Goal: Task Accomplishment & Management: Use online tool/utility

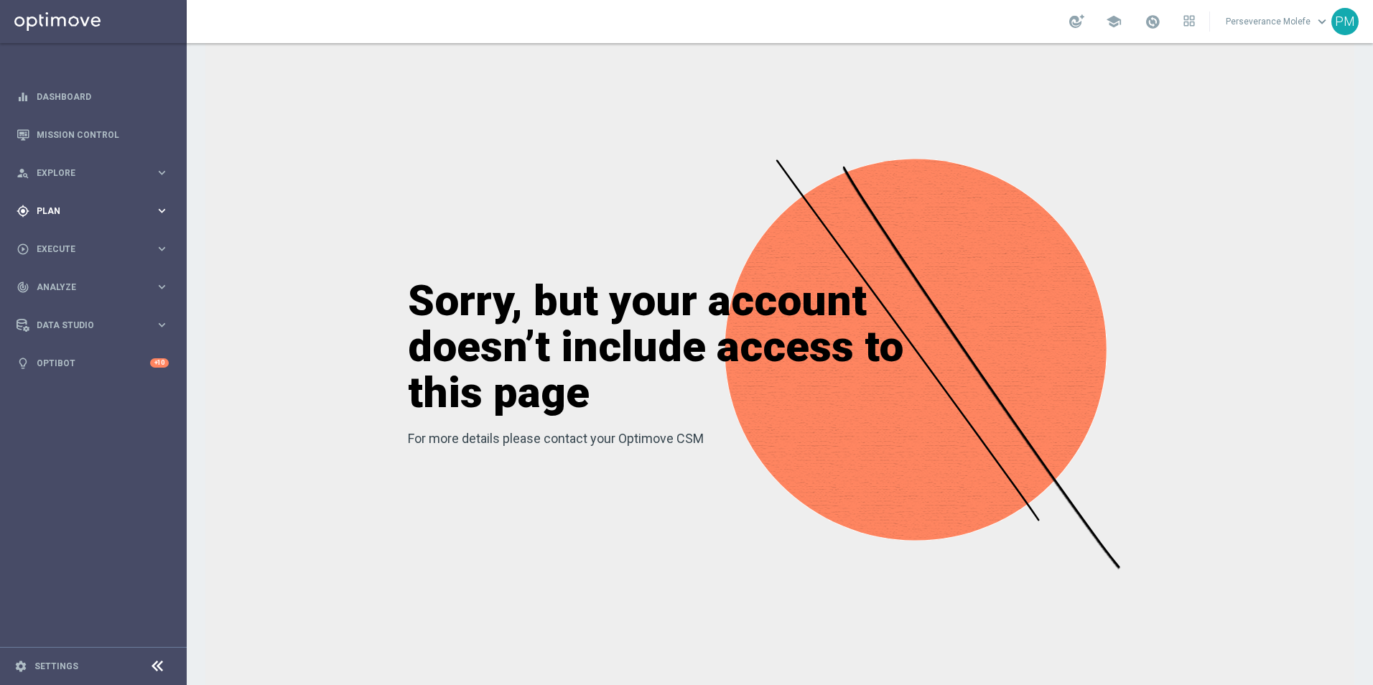
click at [70, 221] on div "gps_fixed Plan keyboard_arrow_right" at bounding box center [92, 211] width 185 height 38
click at [80, 288] on button "Templates keyboard_arrow_right" at bounding box center [103, 283] width 132 height 11
click at [69, 308] on link "Optimail" at bounding box center [97, 305] width 105 height 11
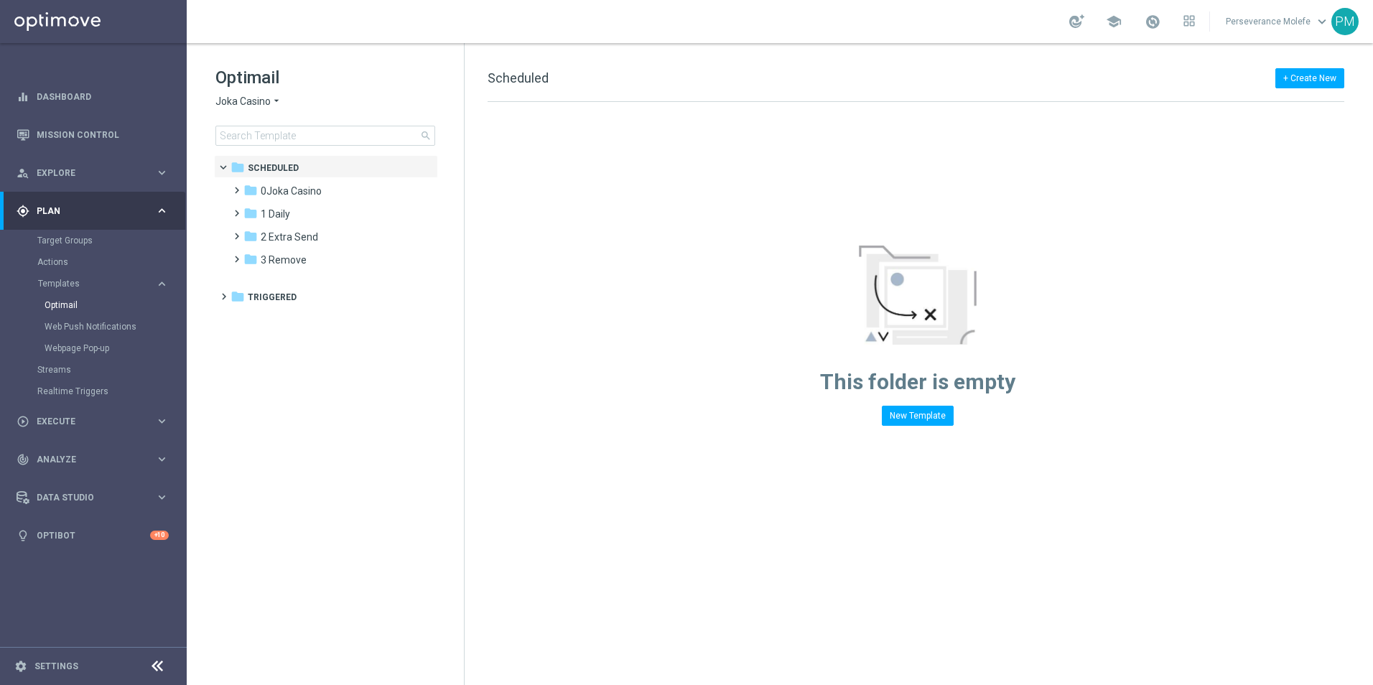
click at [263, 103] on span "Joka Casino" at bounding box center [242, 102] width 55 height 14
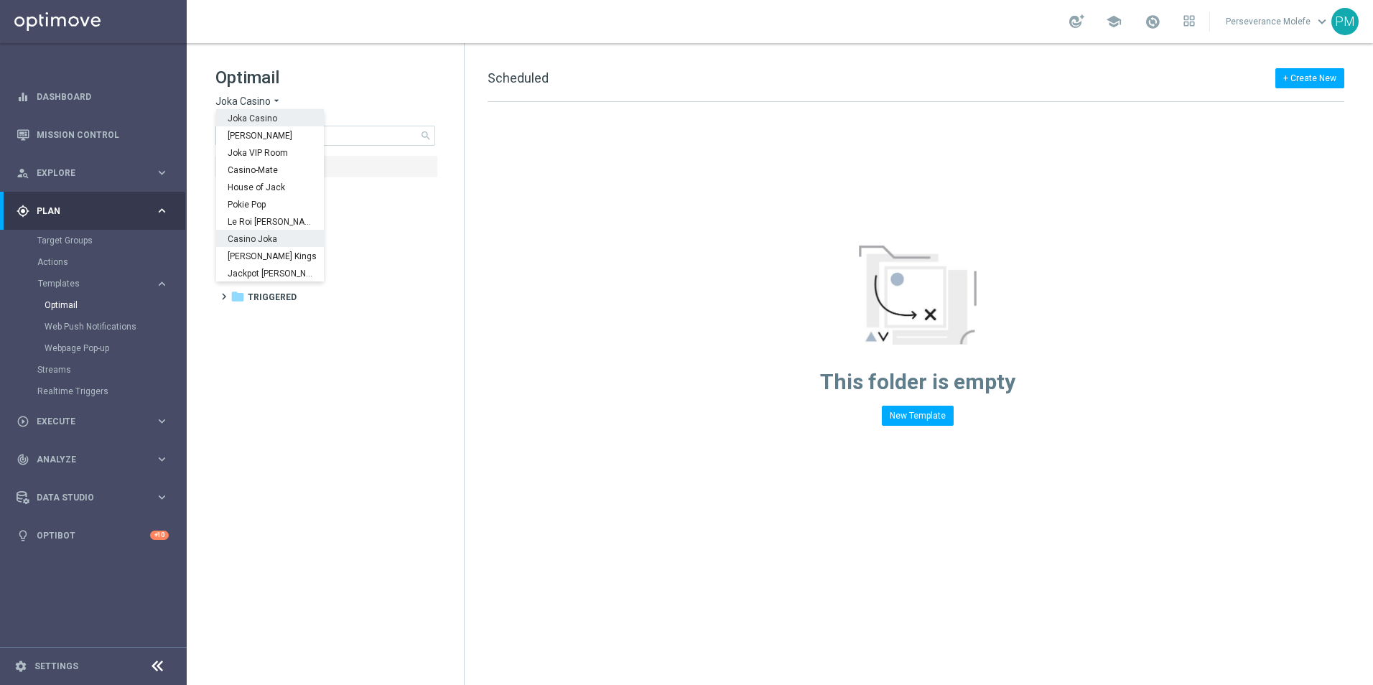
click at [282, 231] on div "Casino Joka" at bounding box center [270, 238] width 108 height 17
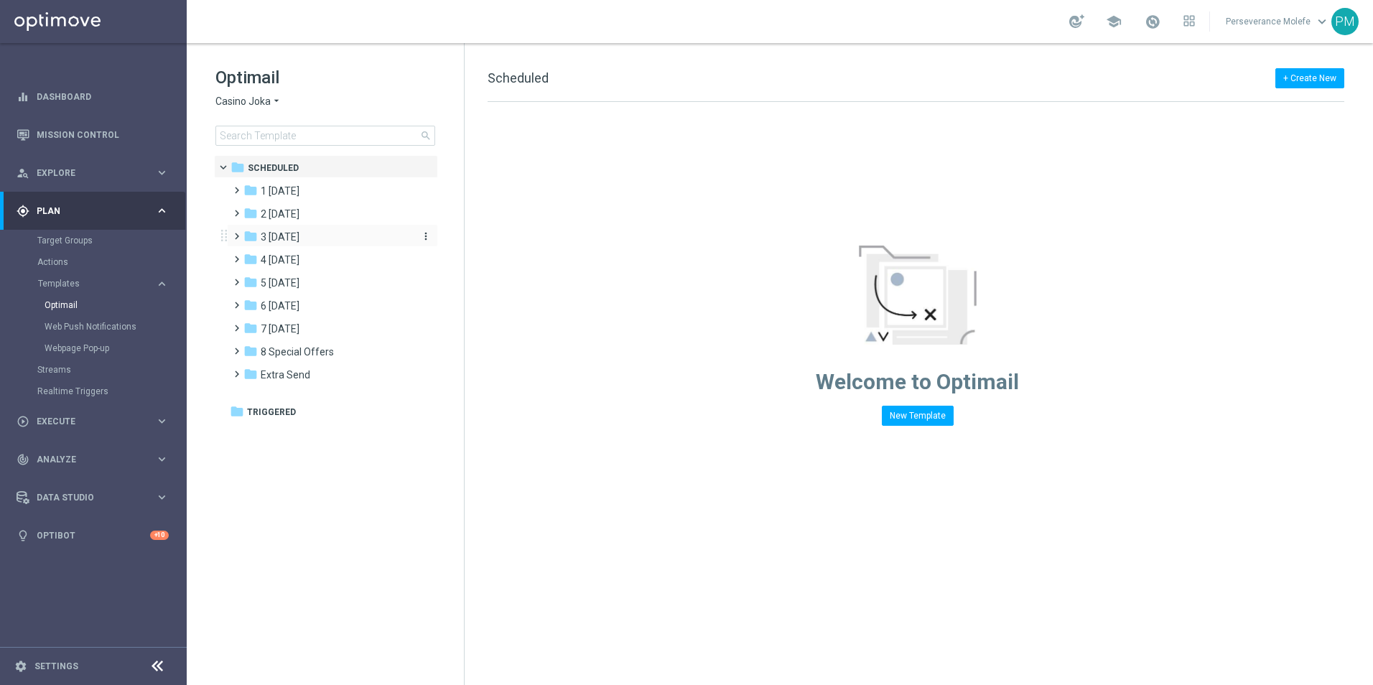
click at [340, 241] on div "folder 3 Thursday" at bounding box center [326, 237] width 165 height 17
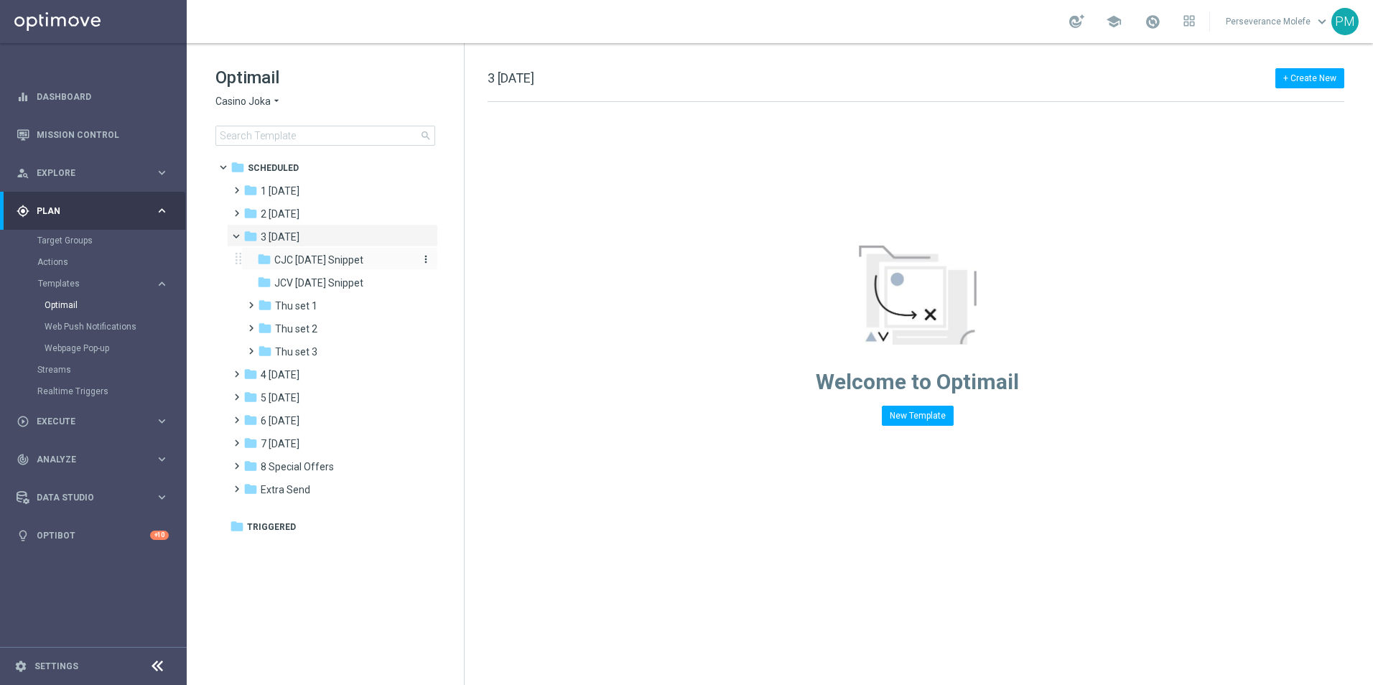
click at [354, 264] on span "CJC Thursday Snippet" at bounding box center [318, 260] width 89 height 13
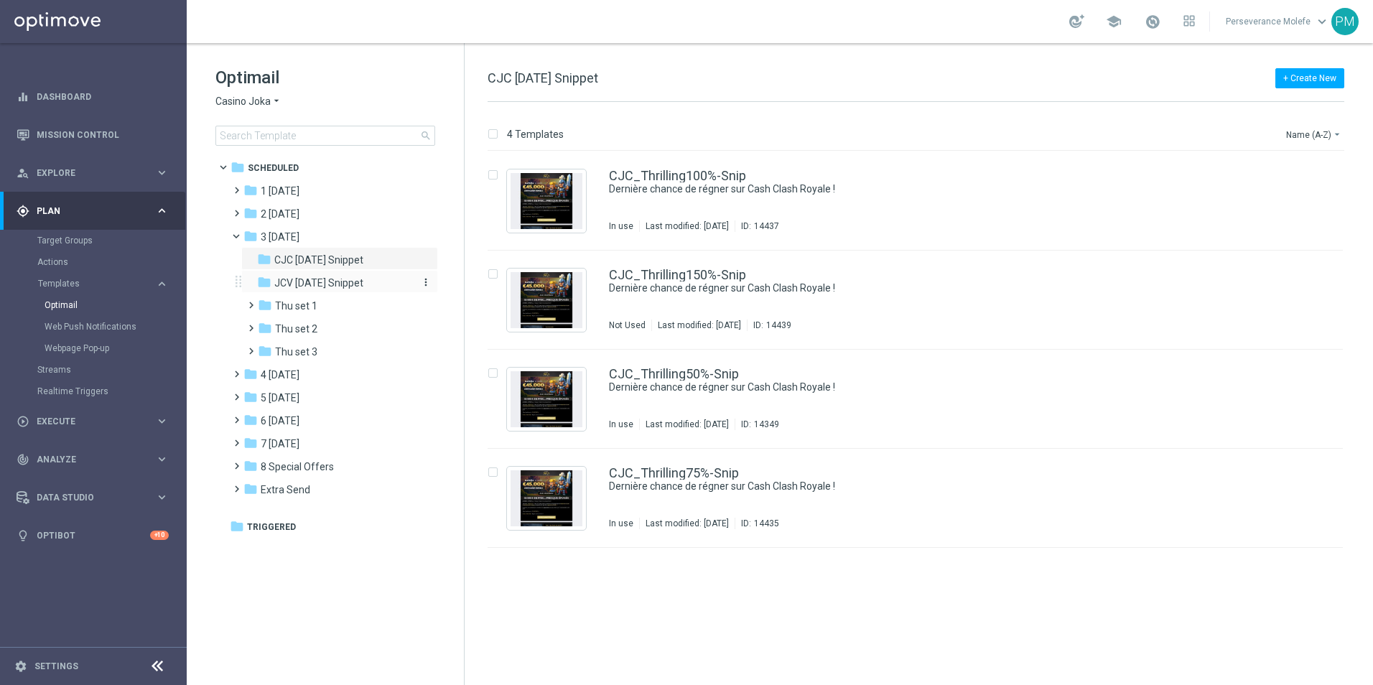
click at [319, 278] on span "JCV Thursday Snippet" at bounding box center [318, 283] width 89 height 13
click at [294, 216] on span "2 Wednesday" at bounding box center [280, 214] width 39 height 13
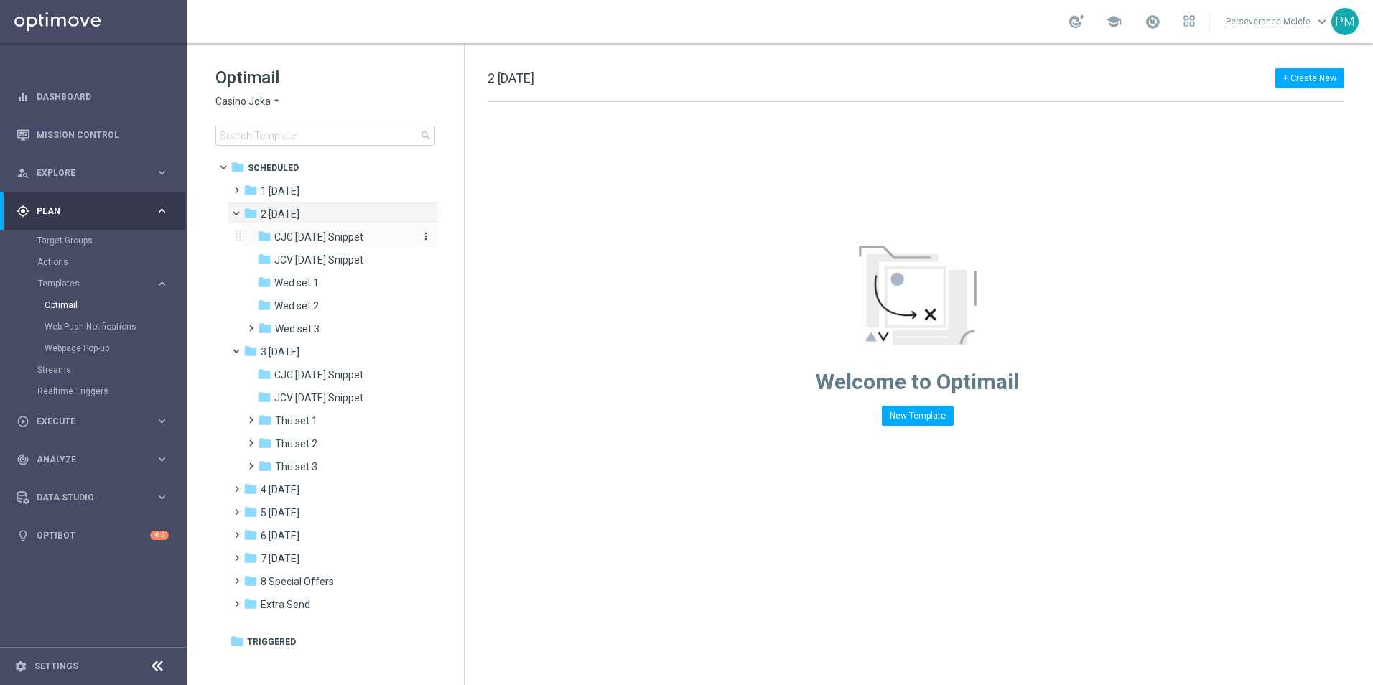
click at [344, 234] on span "CJC Wednesday Snippet" at bounding box center [318, 237] width 89 height 13
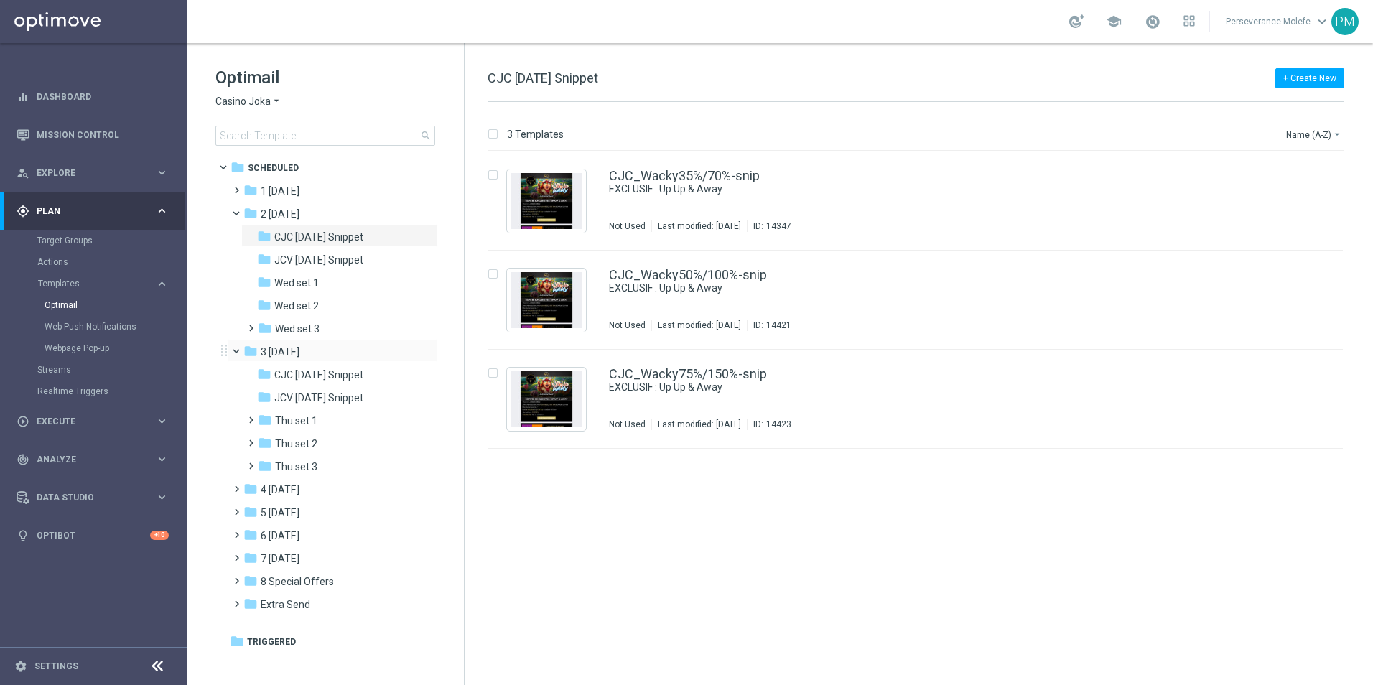
click at [240, 351] on span at bounding box center [243, 348] width 6 height 6
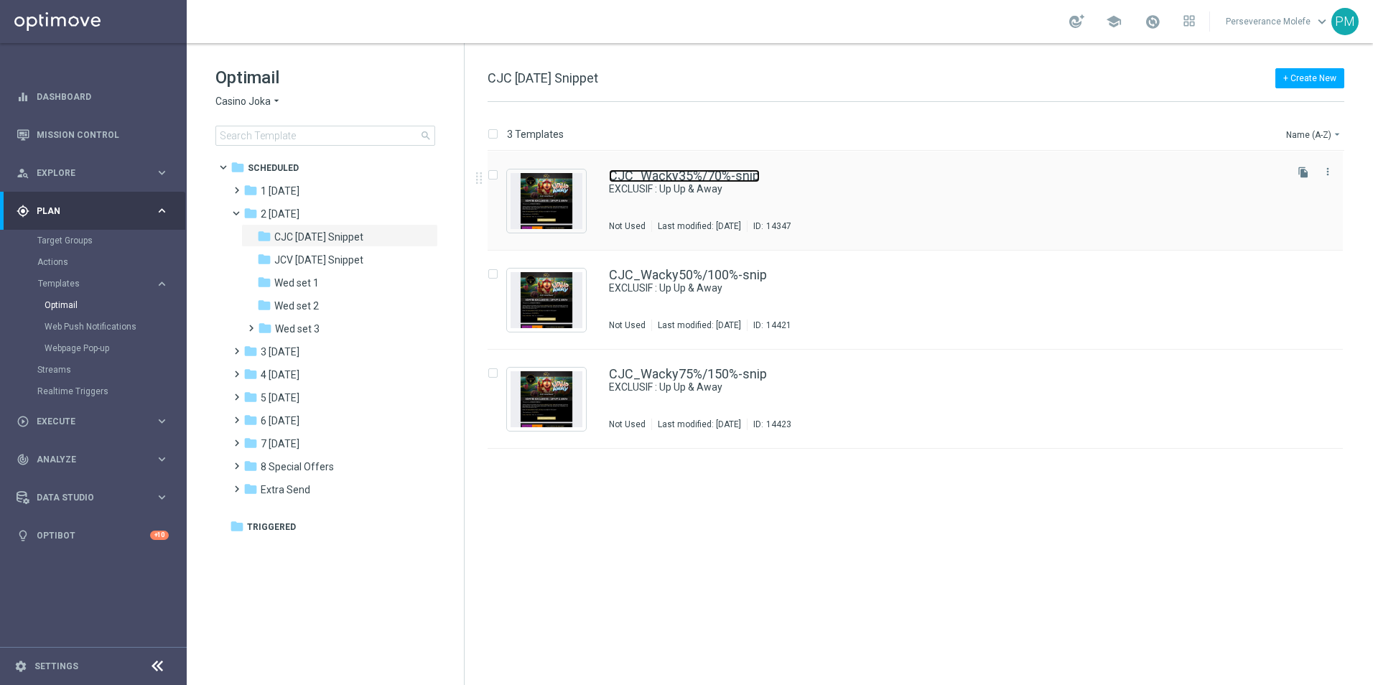
click at [693, 171] on link "CJC_Wacky35%/70%-snip" at bounding box center [684, 176] width 151 height 13
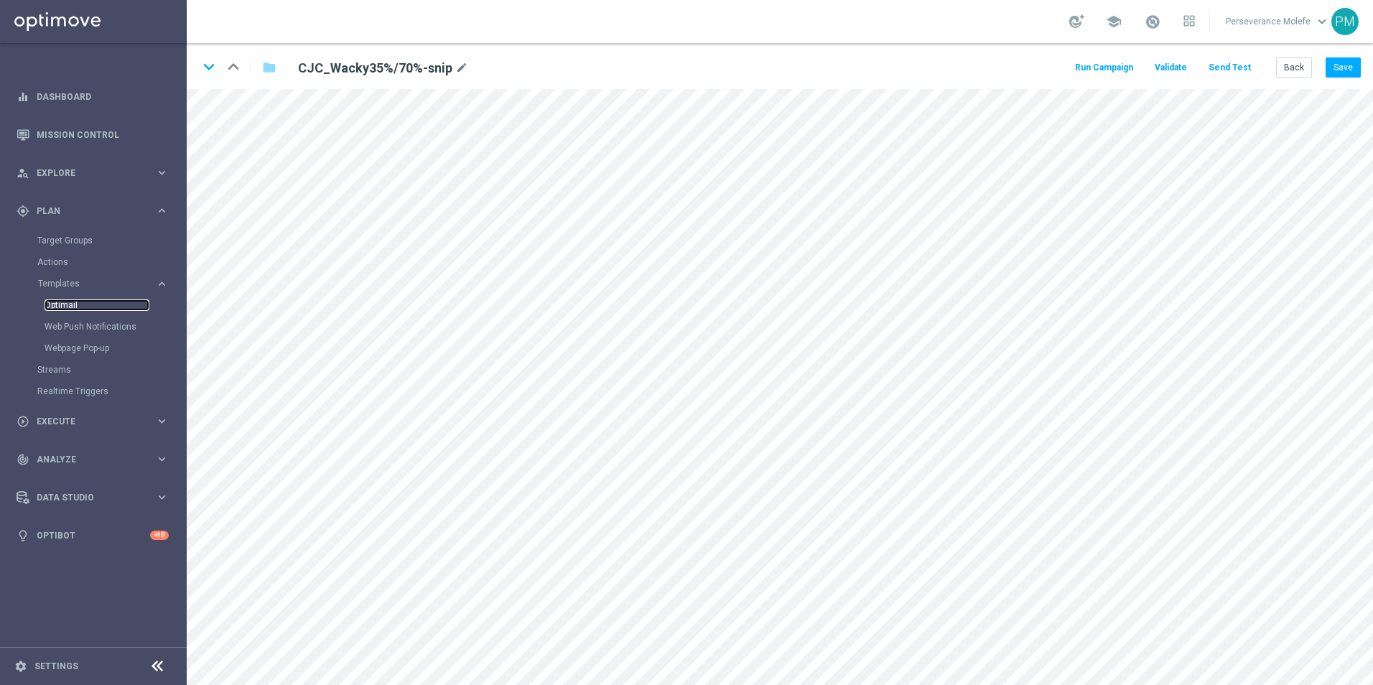
click at [65, 307] on link "Optimail" at bounding box center [97, 305] width 105 height 11
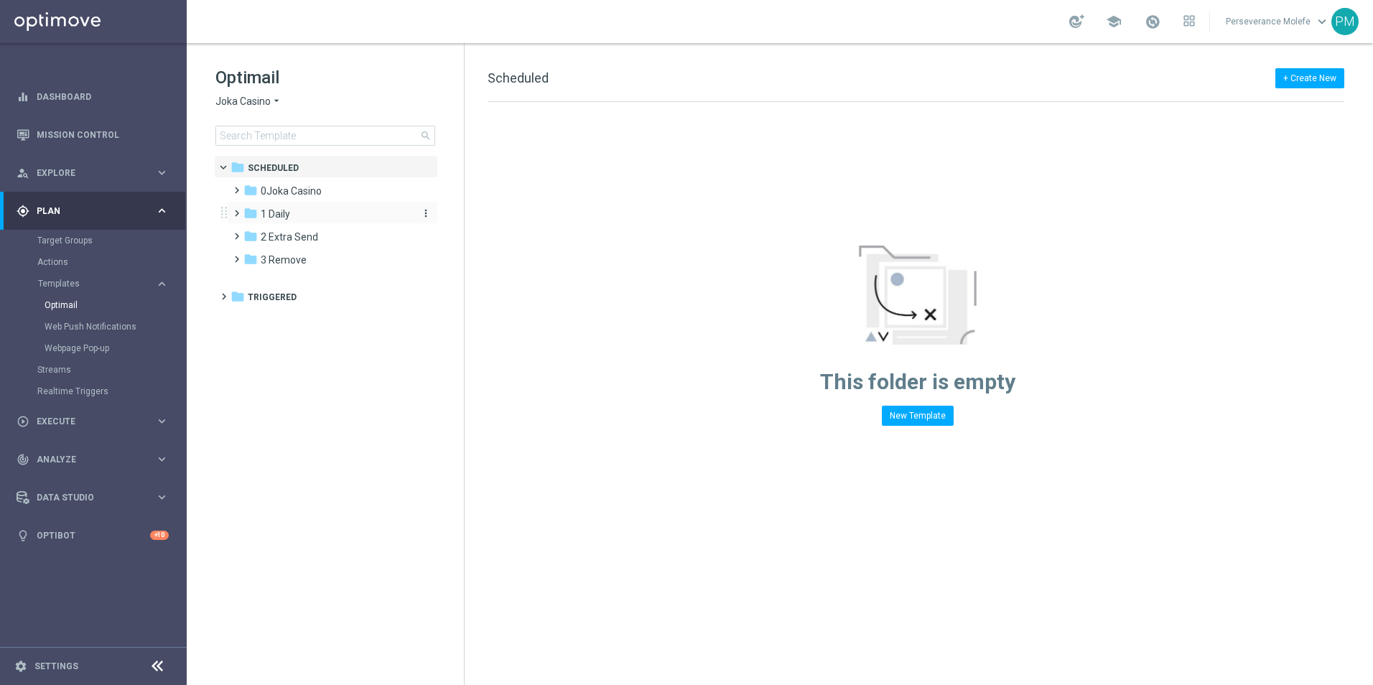
click at [287, 212] on span "1 Daily" at bounding box center [275, 214] width 29 height 13
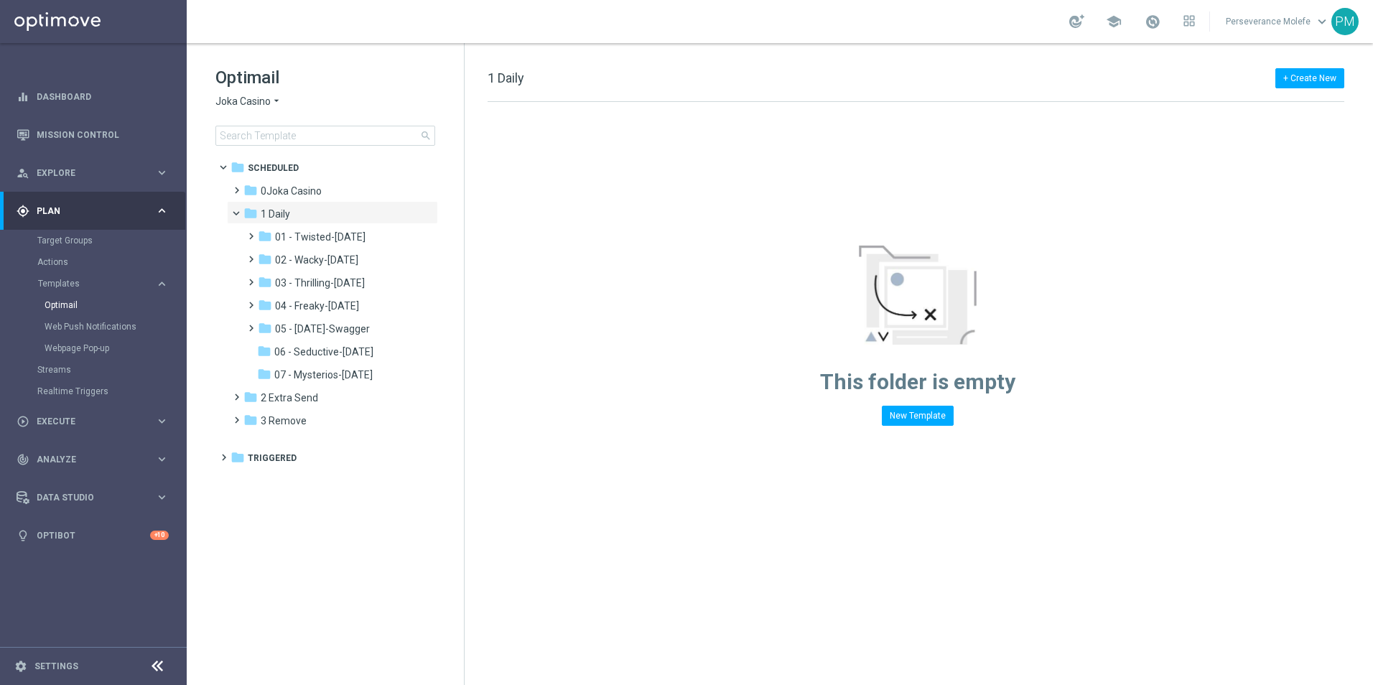
click at [248, 104] on span "Joka Casino" at bounding box center [242, 102] width 55 height 14
click at [0, 0] on span "Casino Joka" at bounding box center [0, 0] width 0 height 0
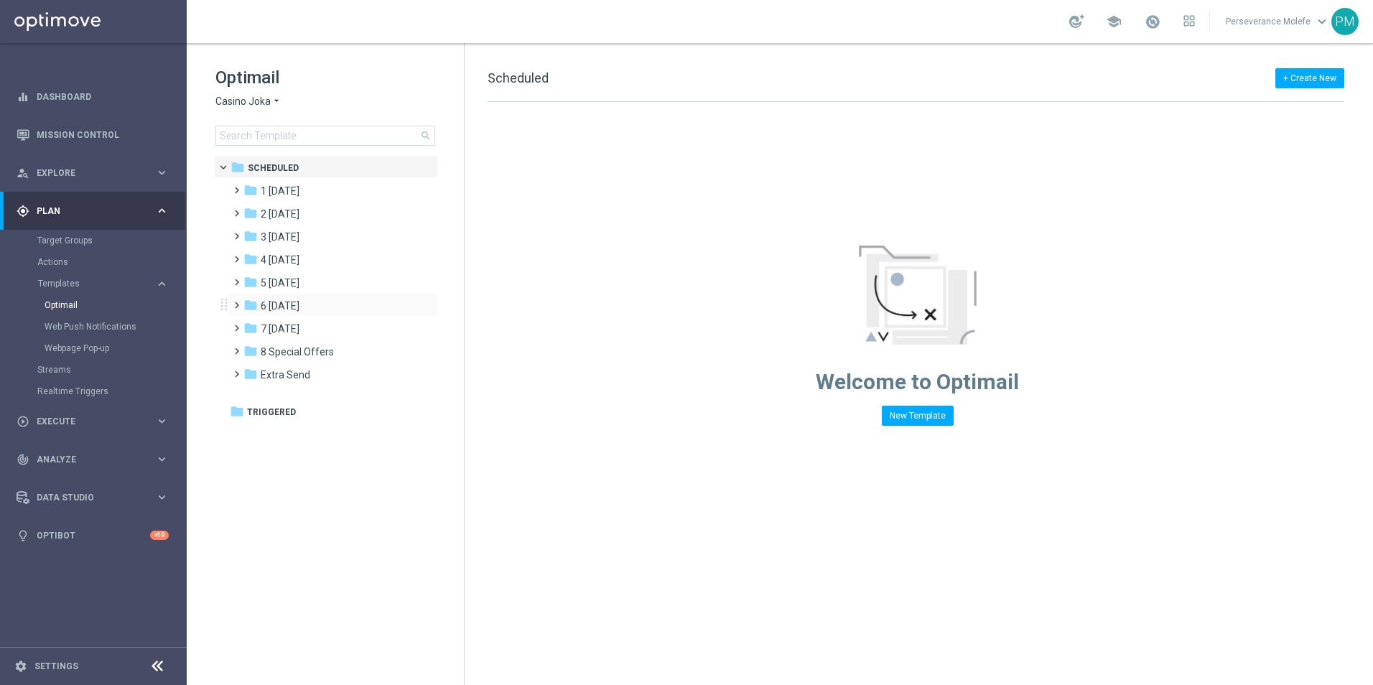
click at [339, 290] on div "folder 1 Tuesday more_vert folder 2 Wednesday more_vert" at bounding box center [328, 281] width 220 height 207
click at [318, 368] on div "folder Extra Send" at bounding box center [326, 375] width 165 height 17
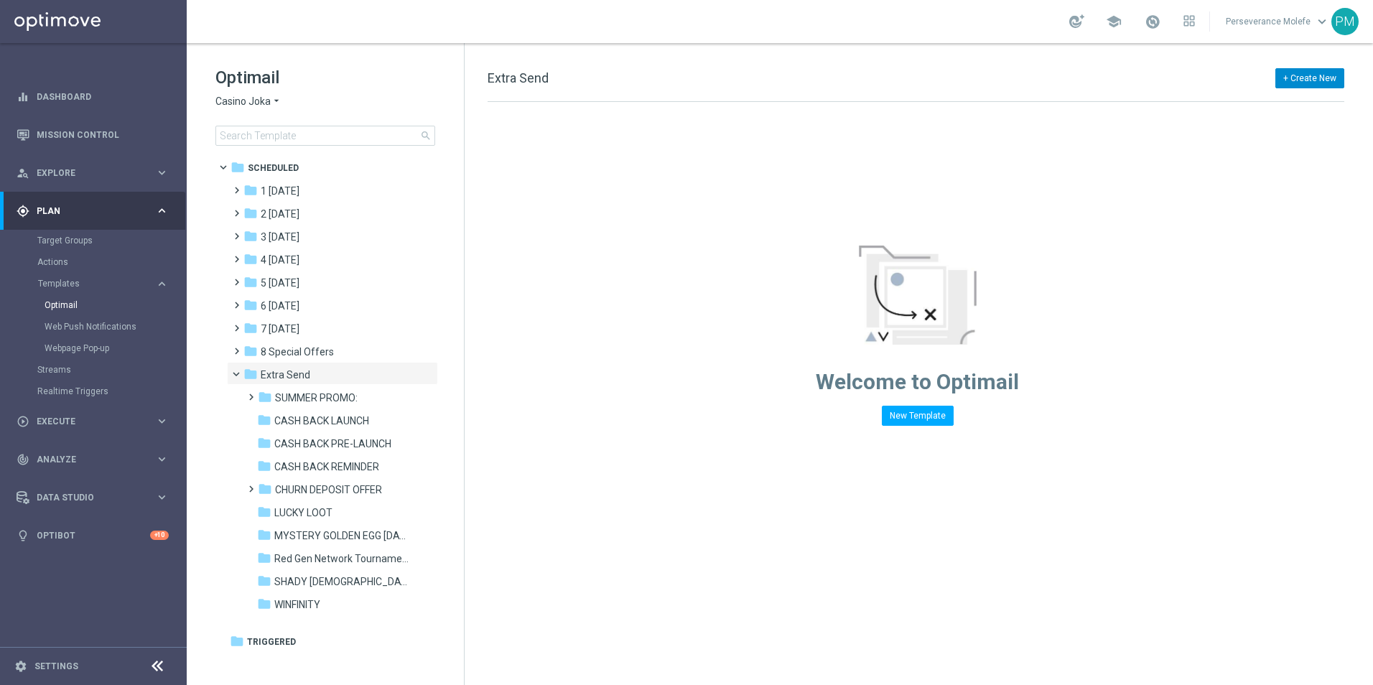
click at [1292, 75] on button "+ Create New" at bounding box center [1310, 78] width 69 height 20
click at [347, 374] on div "folder Extra Send" at bounding box center [326, 375] width 165 height 17
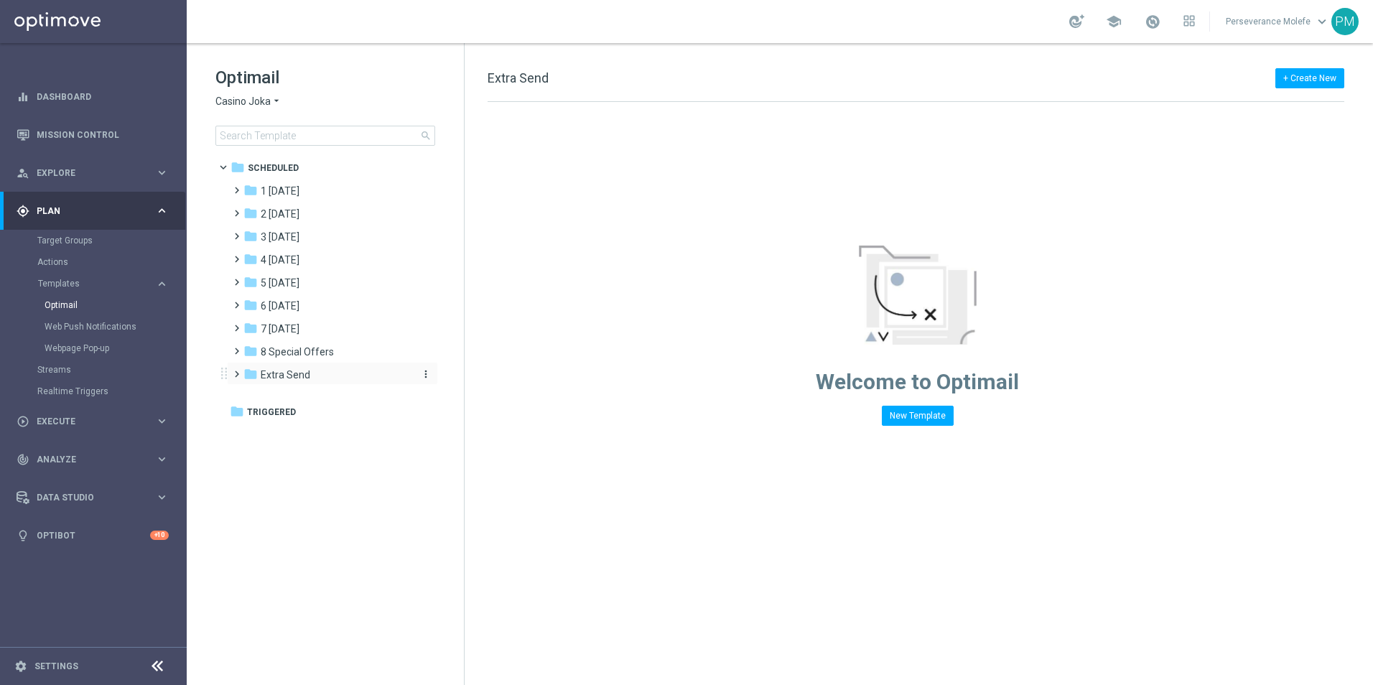
click at [397, 381] on div "folder Extra Send" at bounding box center [326, 375] width 165 height 17
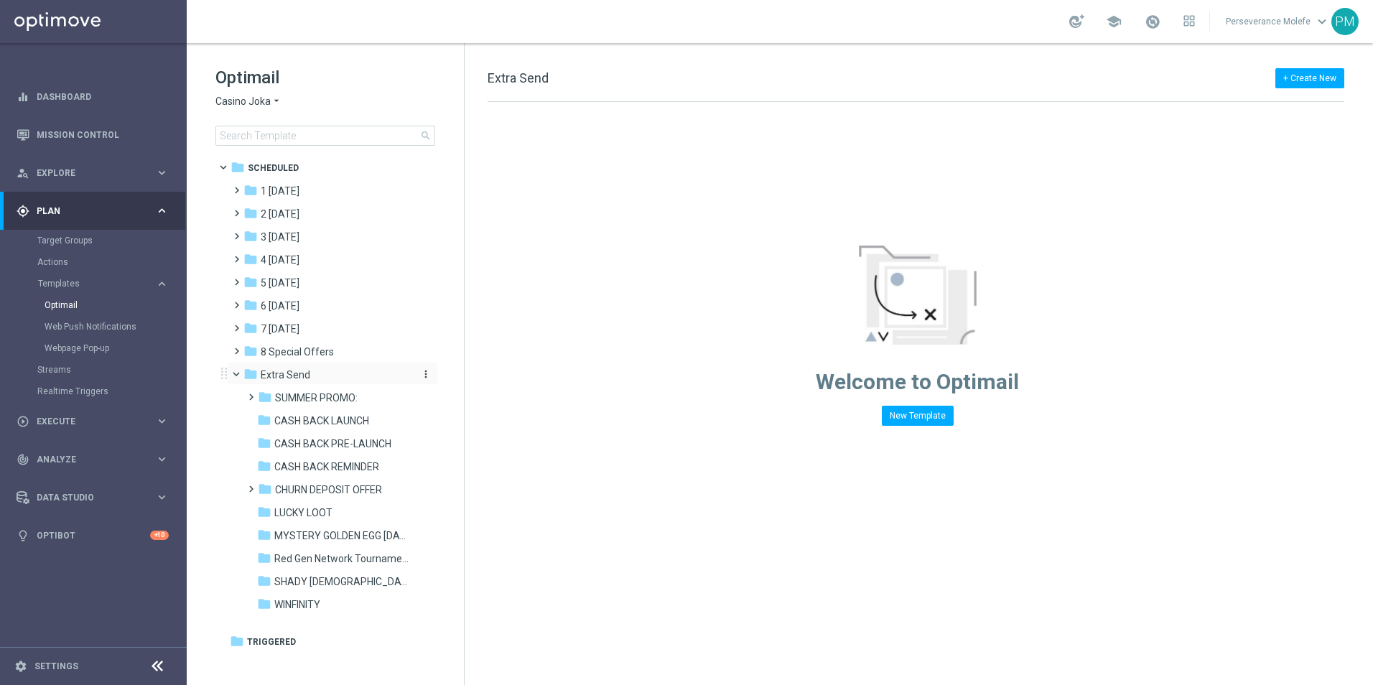
click at [429, 376] on icon "more_vert" at bounding box center [425, 373] width 11 height 11
click at [476, 378] on span "New Folder" at bounding box center [485, 376] width 44 height 11
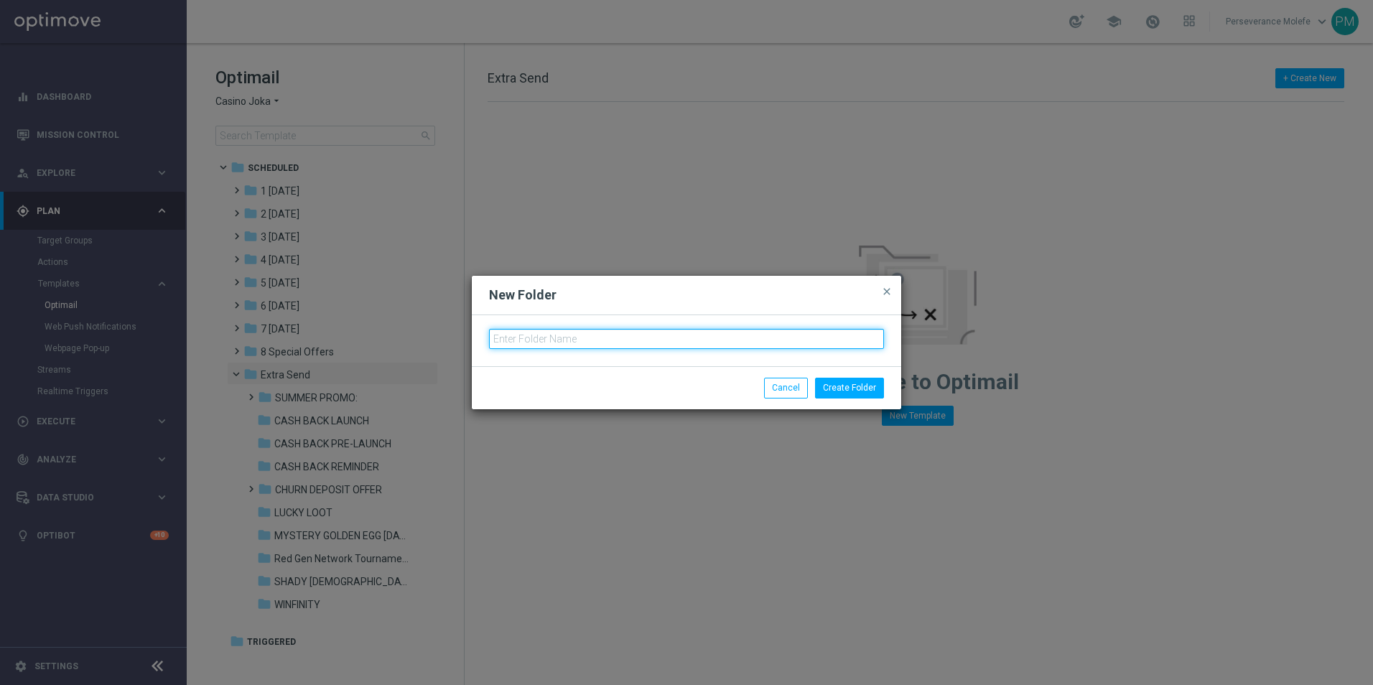
click at [590, 336] on input "text" at bounding box center [686, 339] width 395 height 20
type input "Email Test"
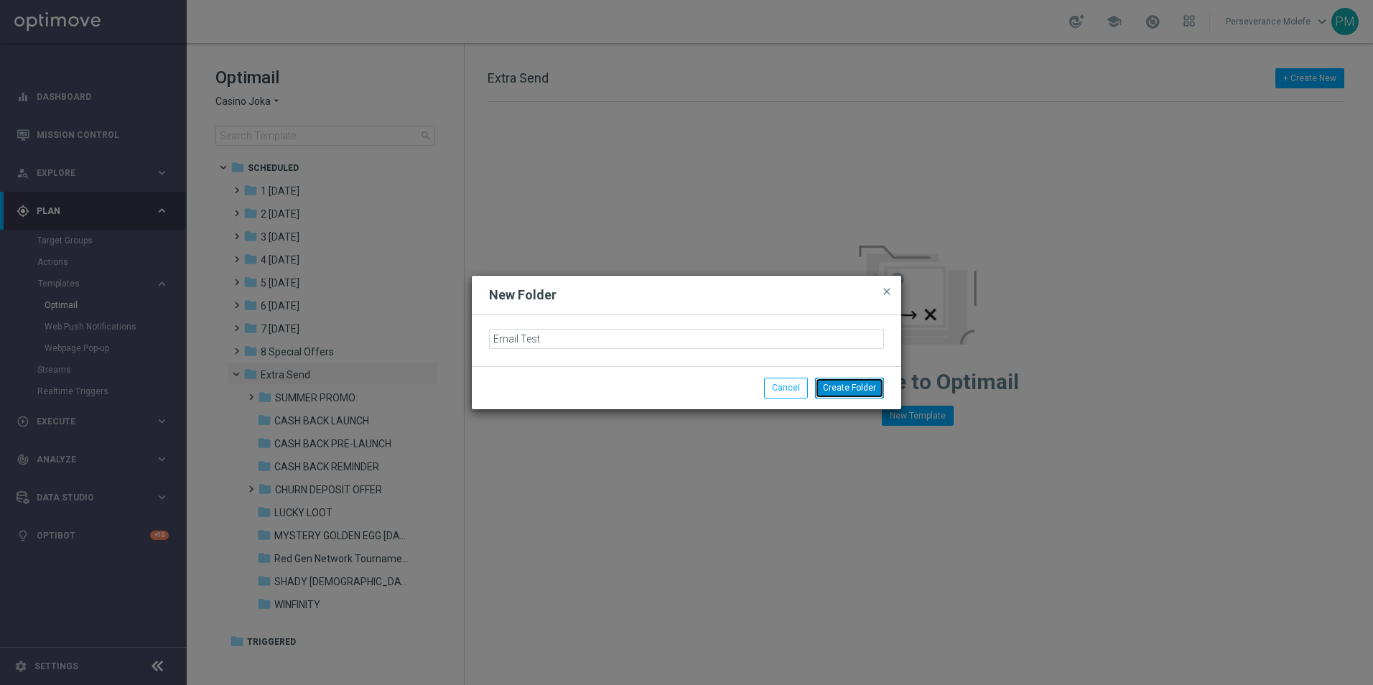
click at [866, 395] on button "Create Folder" at bounding box center [849, 388] width 69 height 20
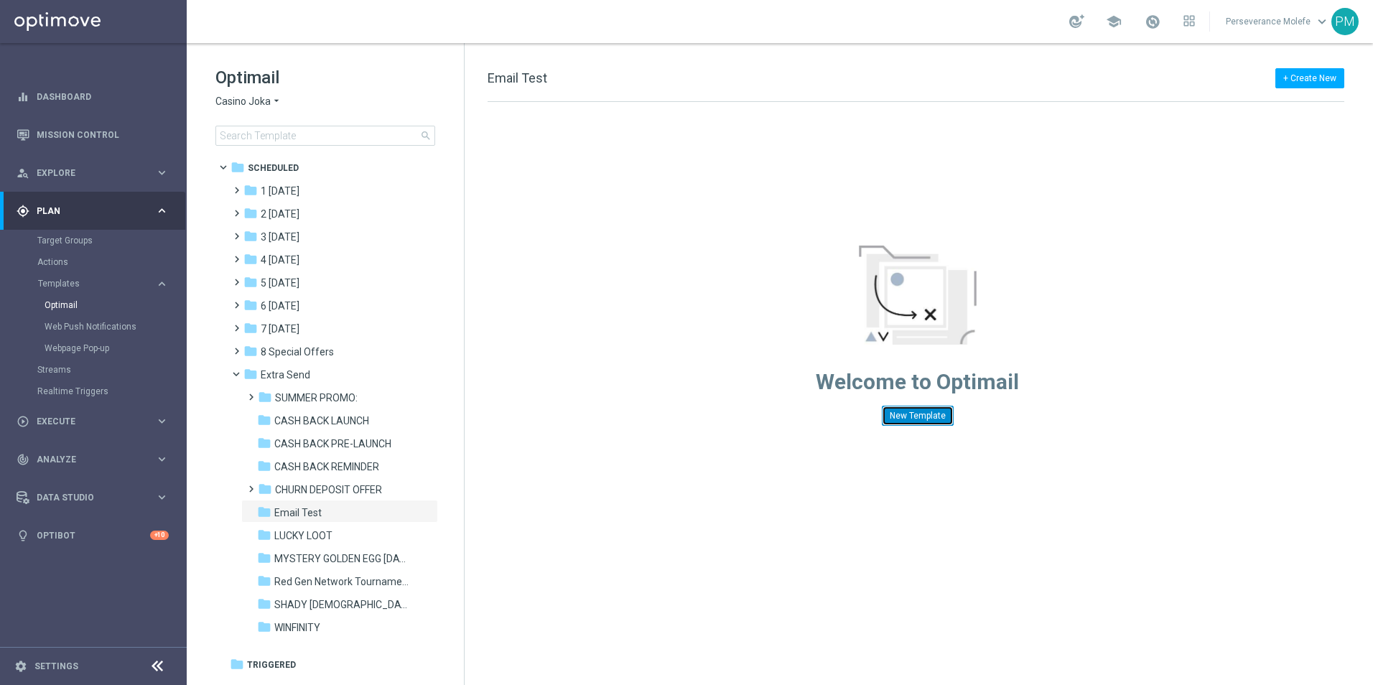
click at [921, 425] on button "New Template" at bounding box center [918, 416] width 72 height 20
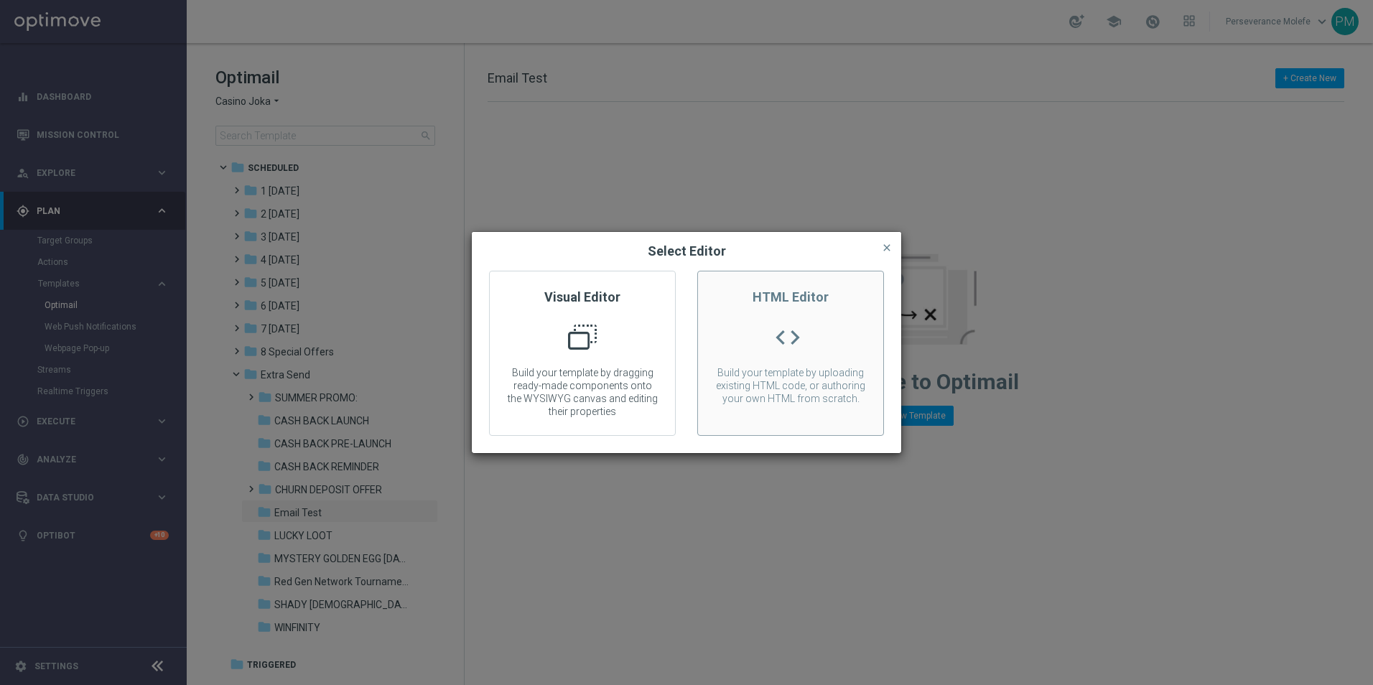
click at [848, 387] on p "Build your template by uploading existing HTML code, or authoring your own HTML…" at bounding box center [790, 385] width 185 height 39
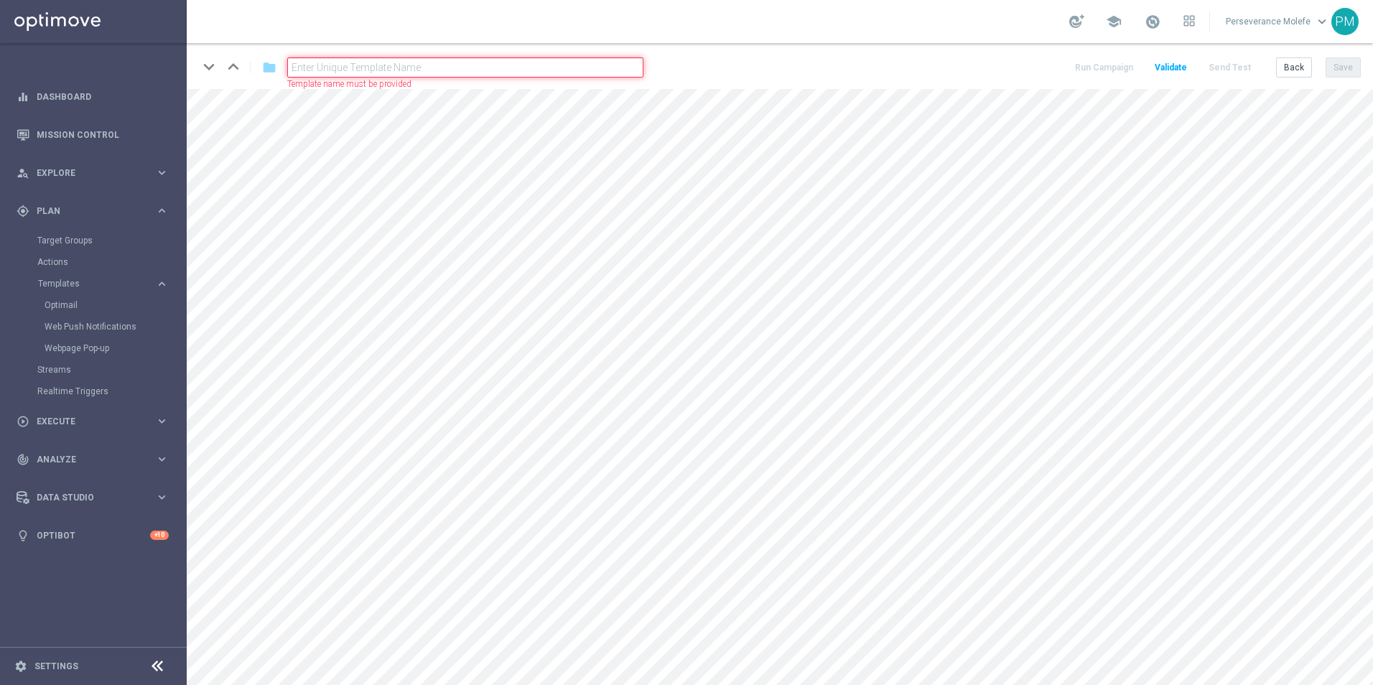
click at [365, 68] on input "text" at bounding box center [465, 67] width 356 height 20
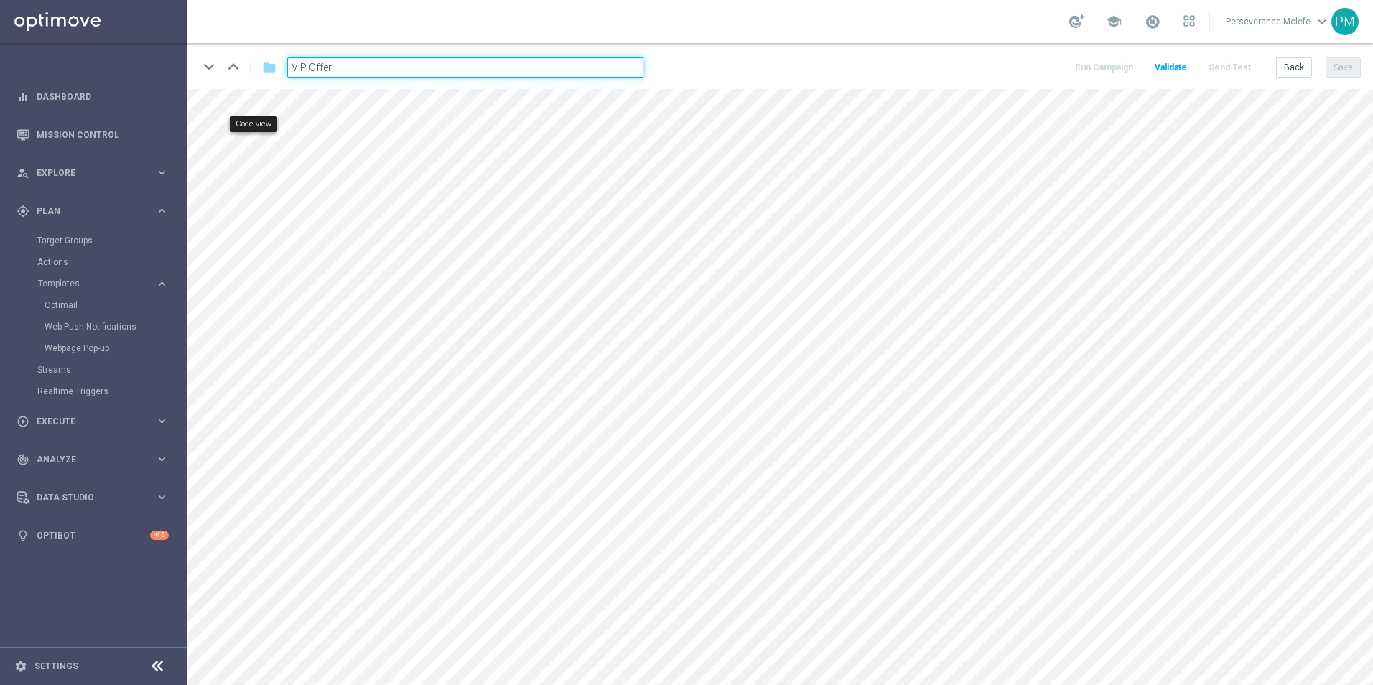
type input "VIP Offer"
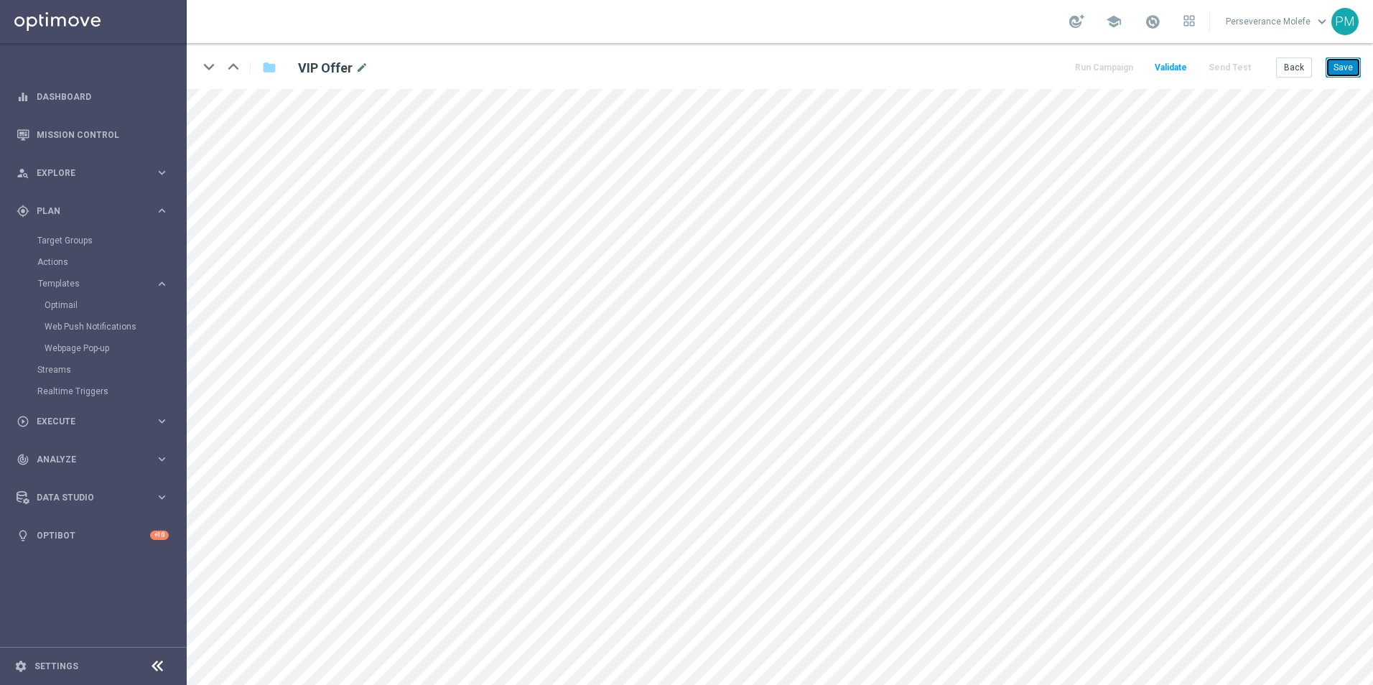
click at [1345, 71] on button "Save" at bounding box center [1343, 67] width 35 height 20
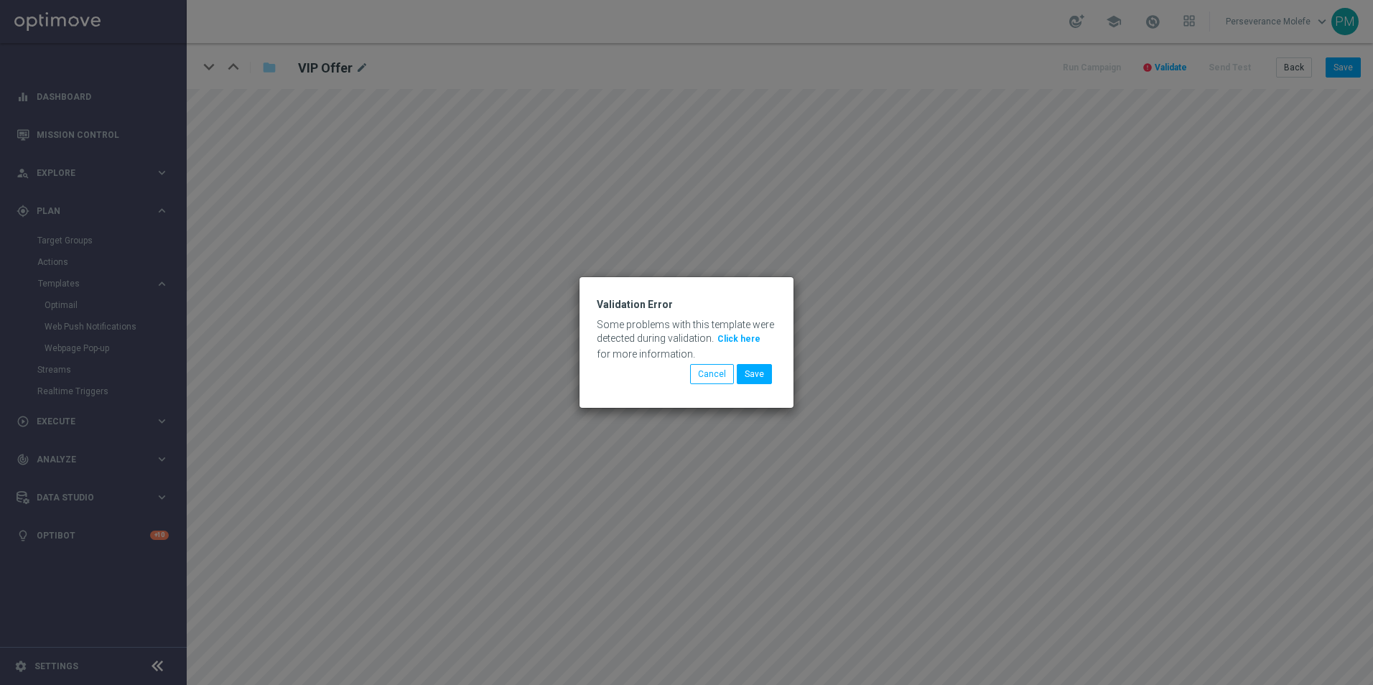
click at [746, 342] on button "Click here" at bounding box center [739, 339] width 46 height 16
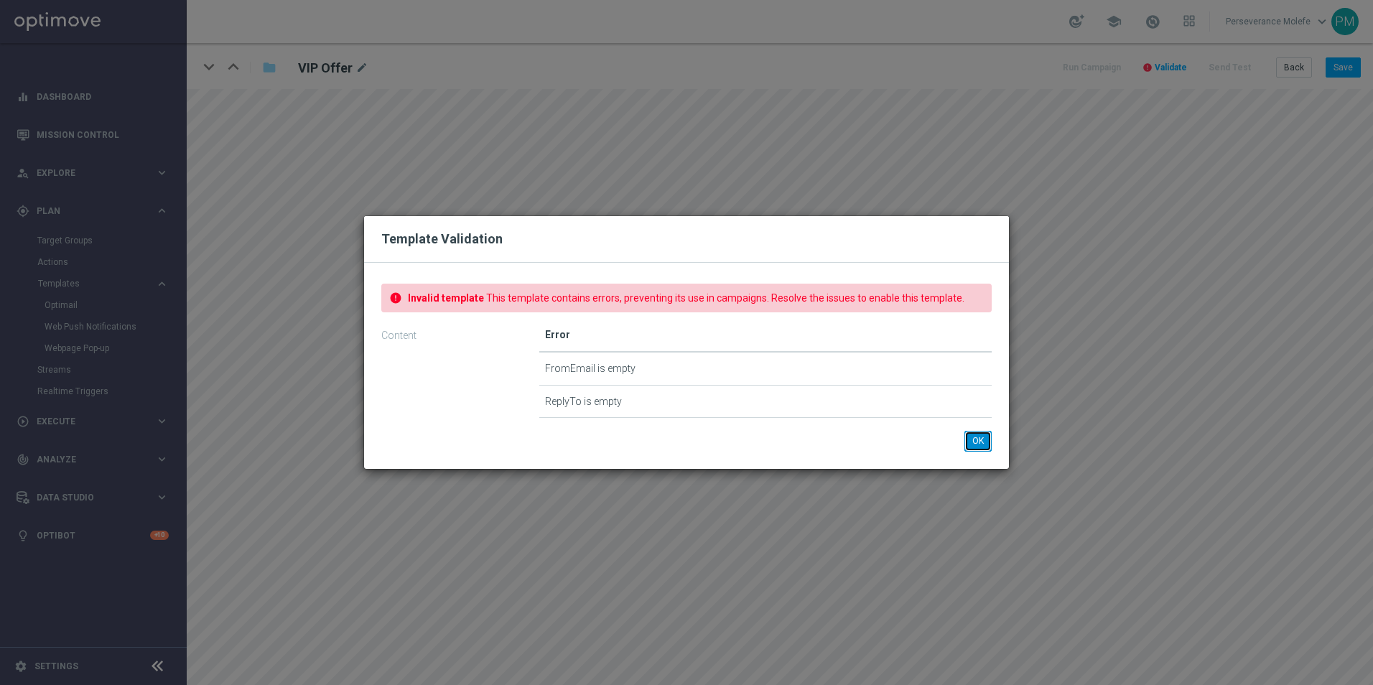
click at [988, 446] on button "OK" at bounding box center [978, 441] width 27 height 20
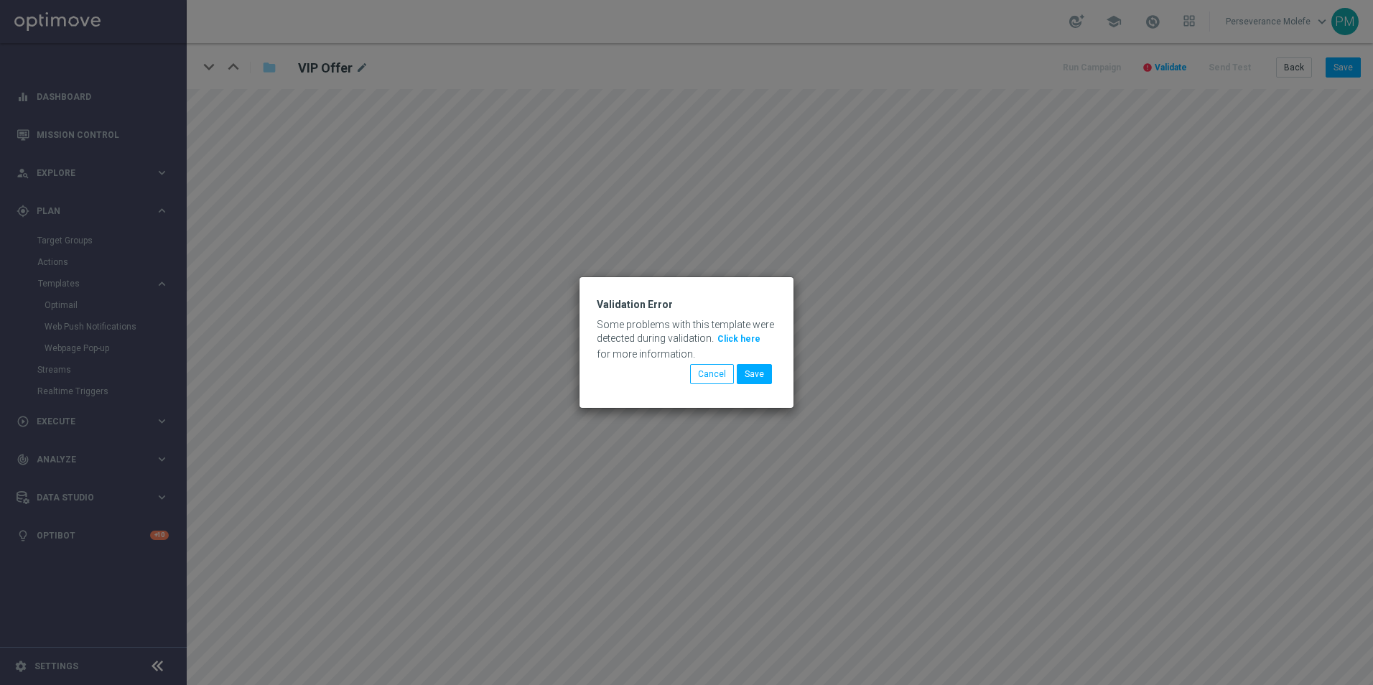
click at [1157, 315] on div "Validation Error Some problems with this template were detected during validati…" at bounding box center [686, 342] width 1373 height 685
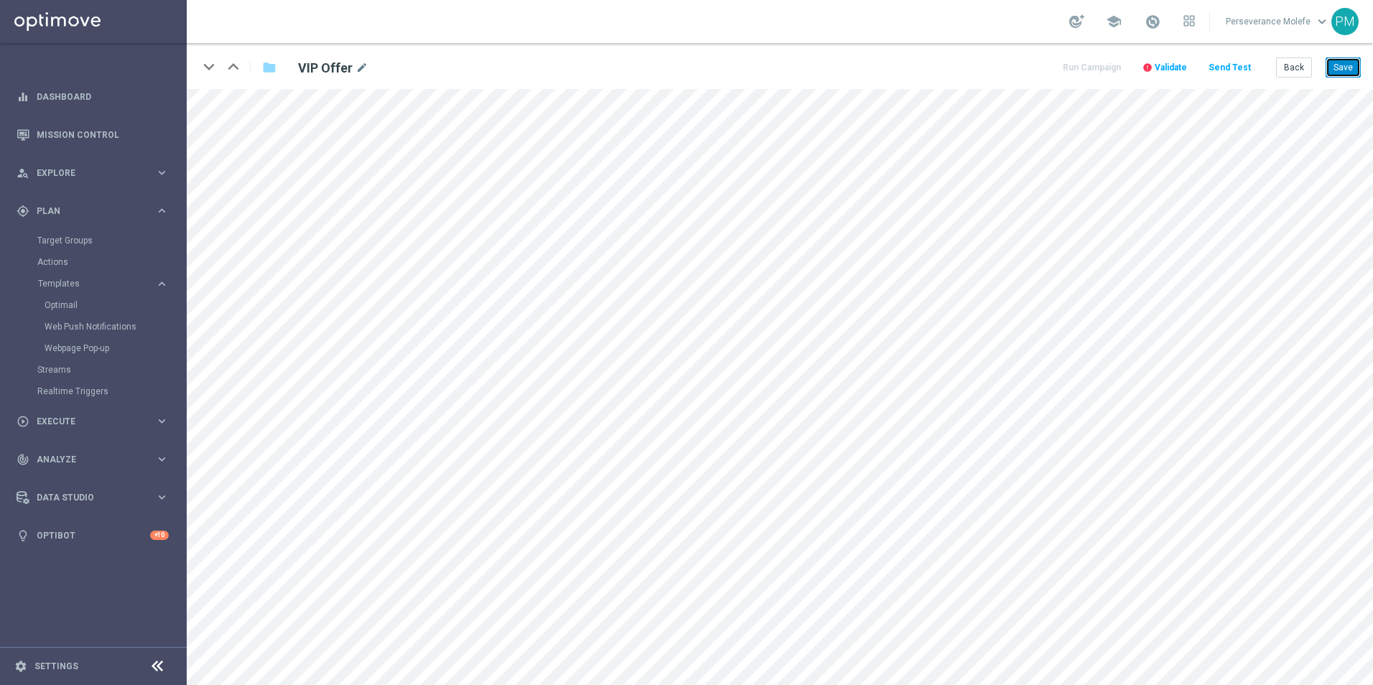
click at [1332, 71] on button "Save" at bounding box center [1343, 67] width 35 height 20
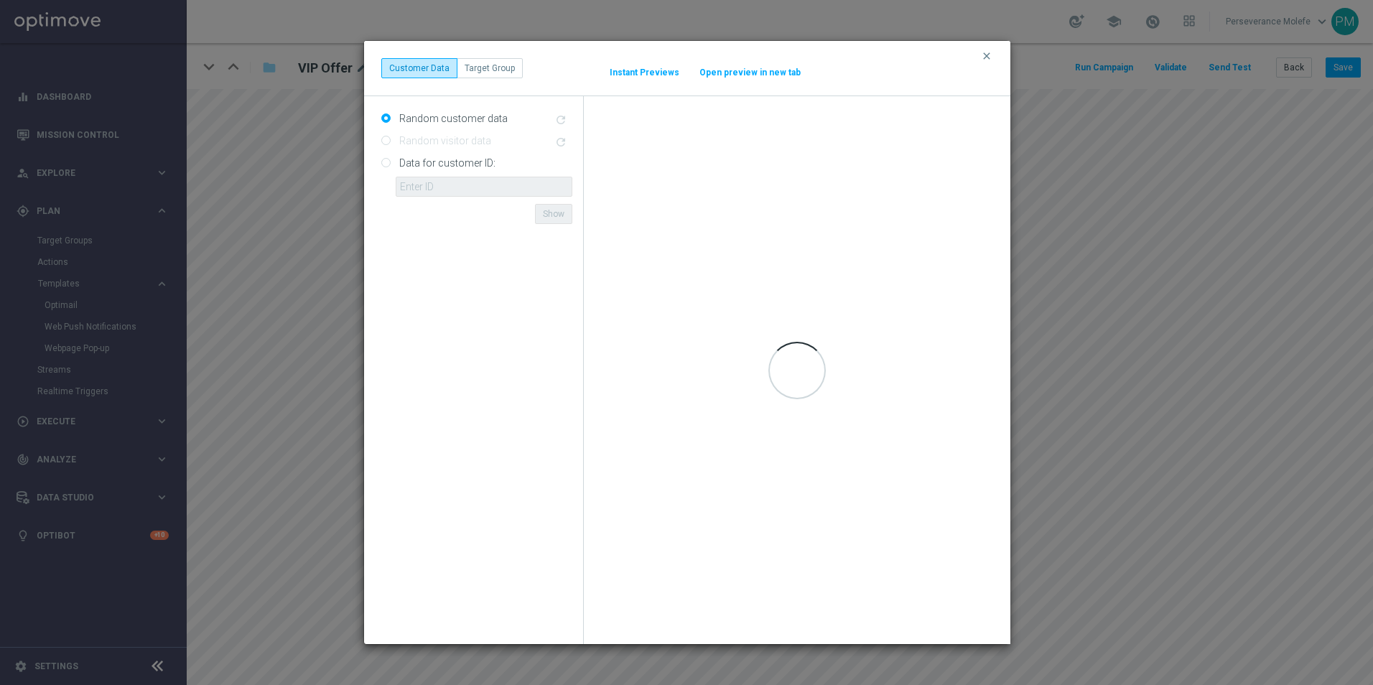
click at [654, 69] on button "Instant Previews" at bounding box center [644, 72] width 71 height 11
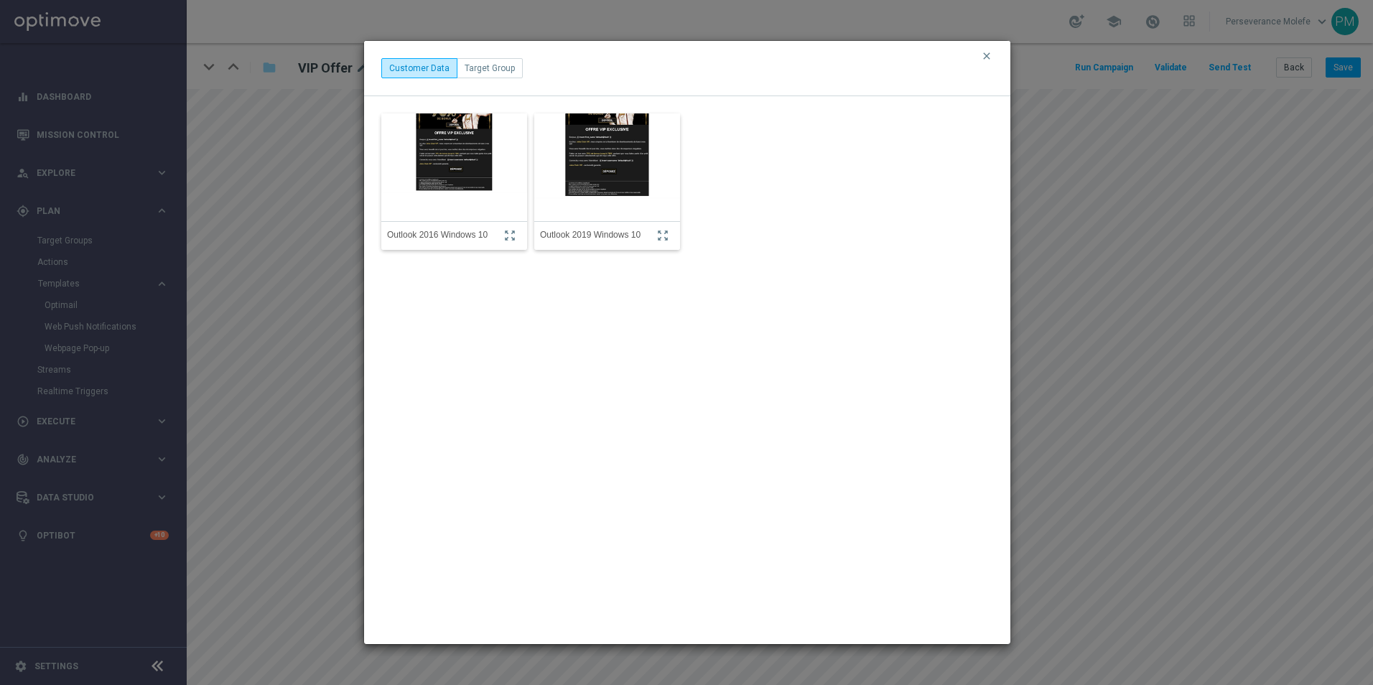
click at [648, 142] on img at bounding box center [607, 168] width 160 height 172
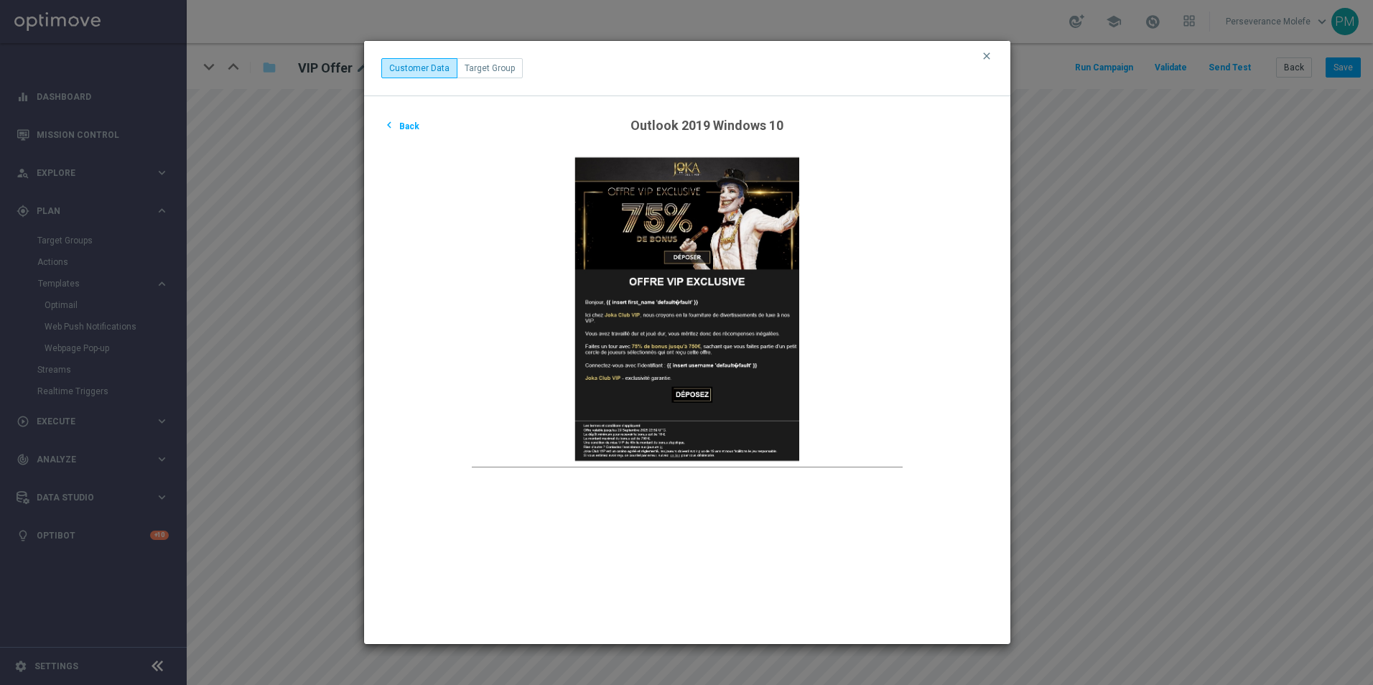
click at [404, 121] on button "chevron_left Back" at bounding box center [401, 125] width 40 height 17
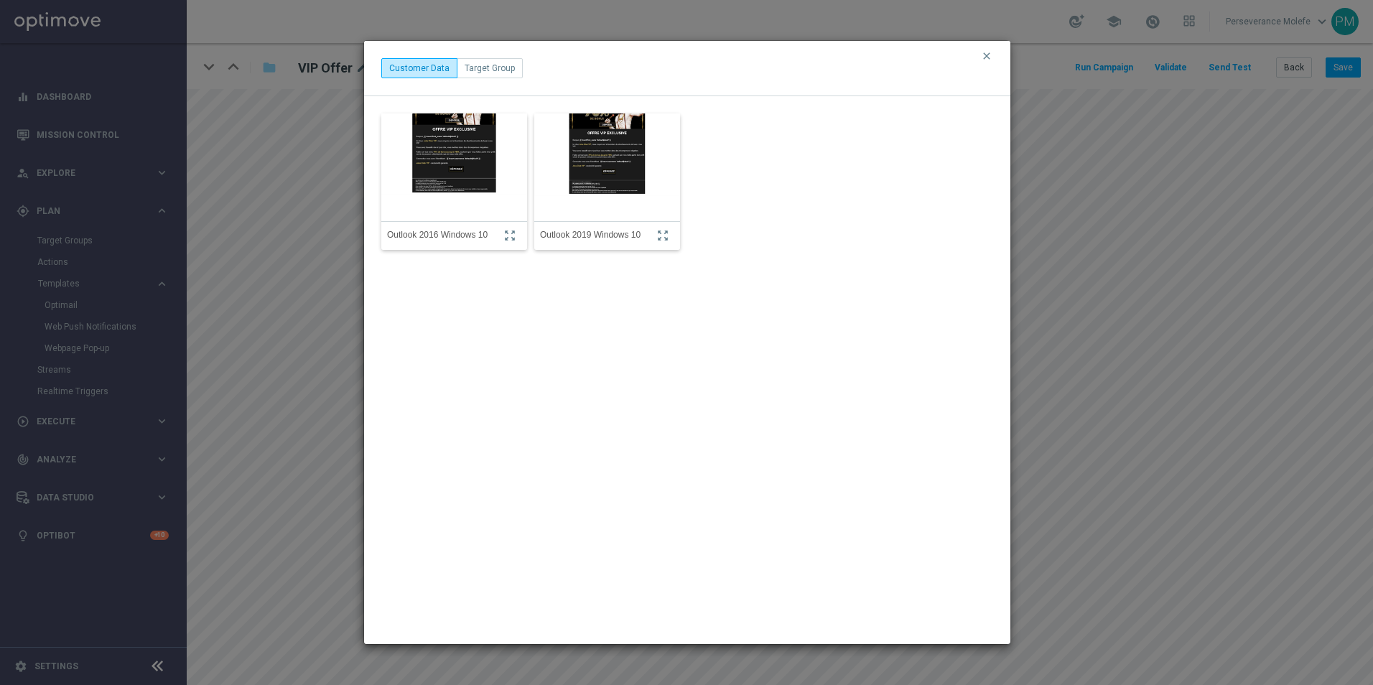
click at [444, 146] on img at bounding box center [454, 168] width 160 height 172
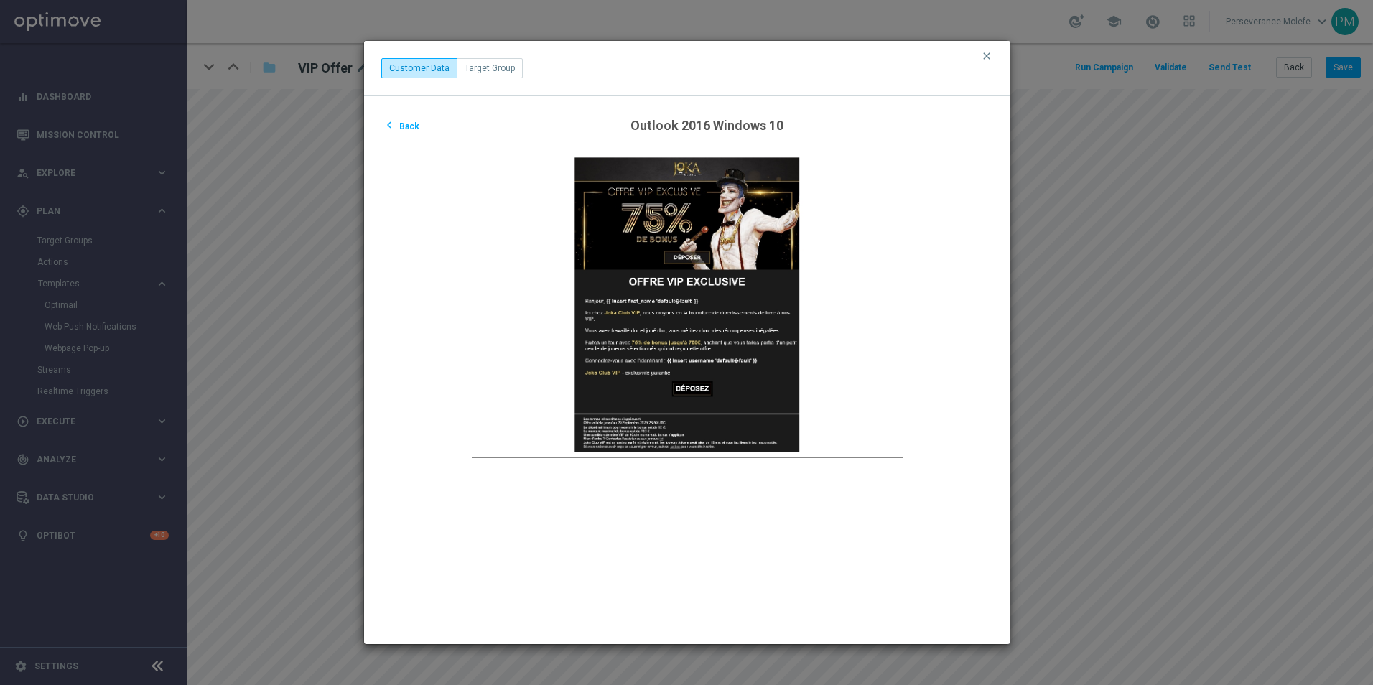
click at [403, 129] on button "chevron_left Back" at bounding box center [401, 125] width 40 height 17
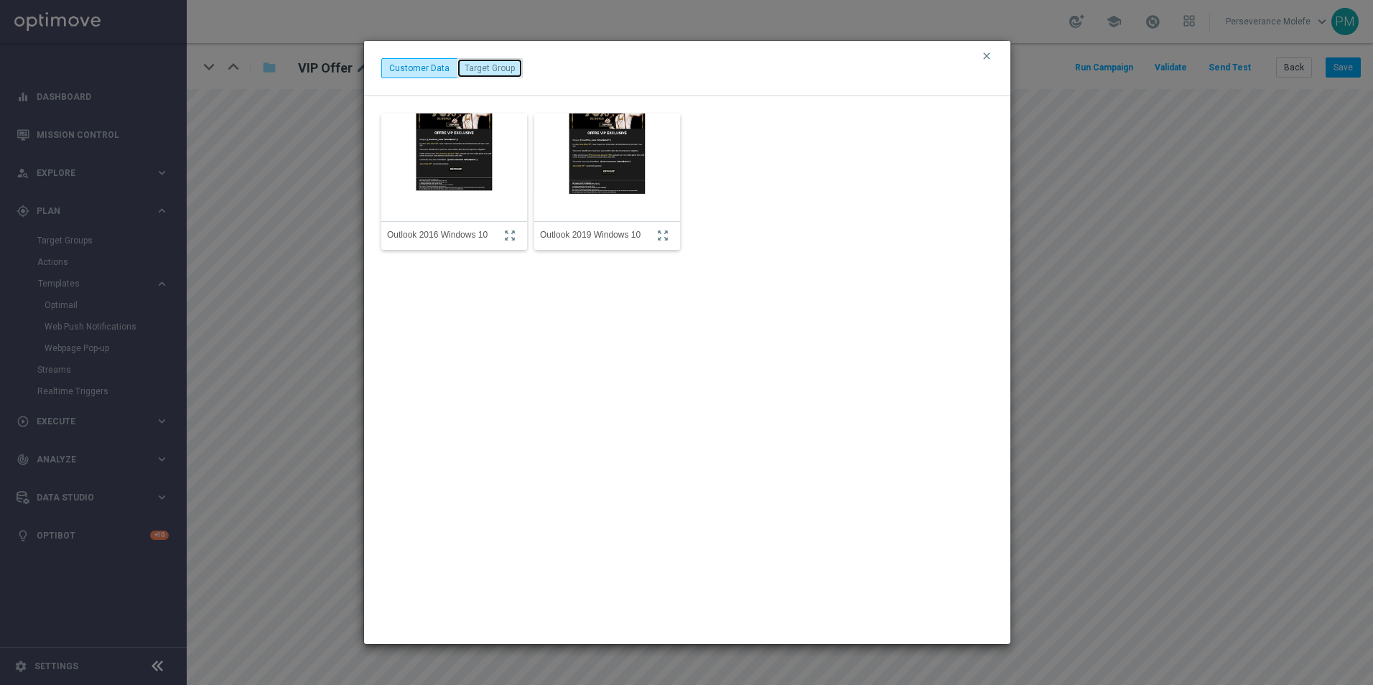
click at [486, 76] on button "Target Group" at bounding box center [490, 68] width 66 height 20
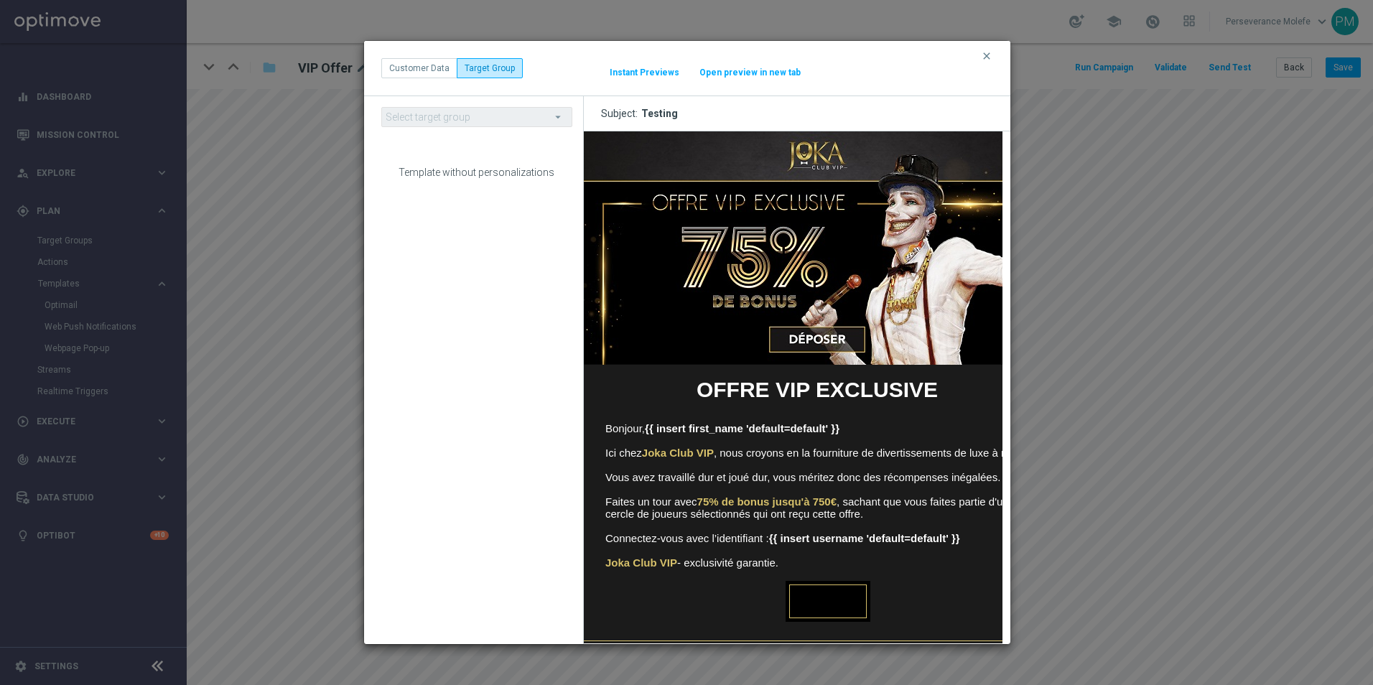
click at [761, 78] on div "clear Customer Data Target Group It might take a while... Instant Previews Open…" at bounding box center [687, 68] width 612 height 20
click at [765, 72] on button "Open preview in new tab" at bounding box center [750, 72] width 103 height 11
